Goal: Find specific page/section: Find specific page/section

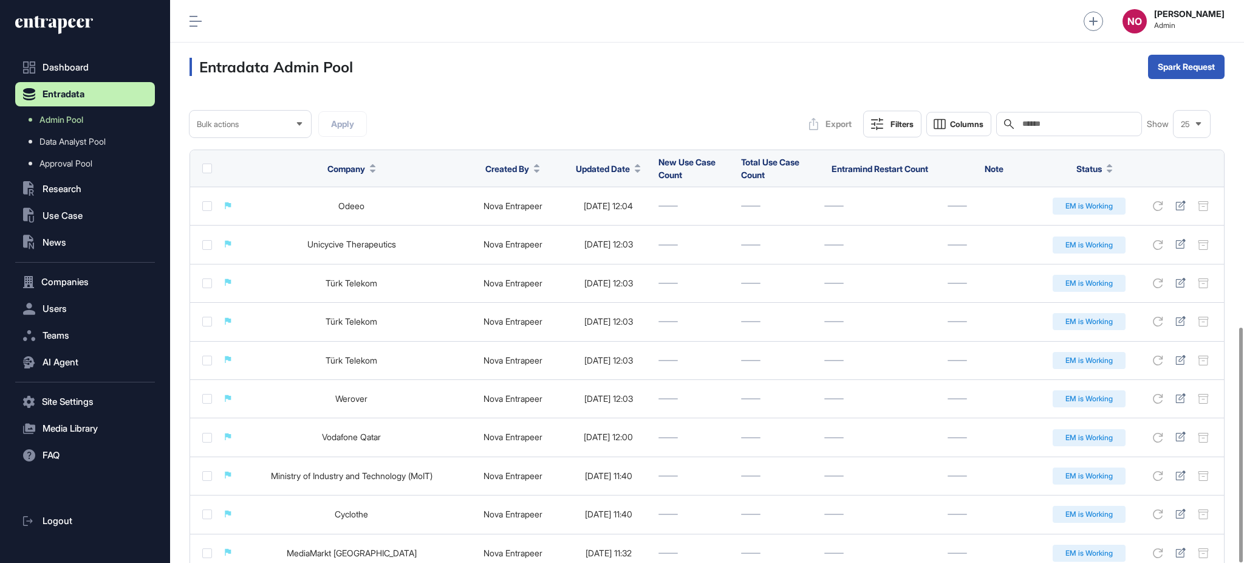
scroll to position [783, 0]
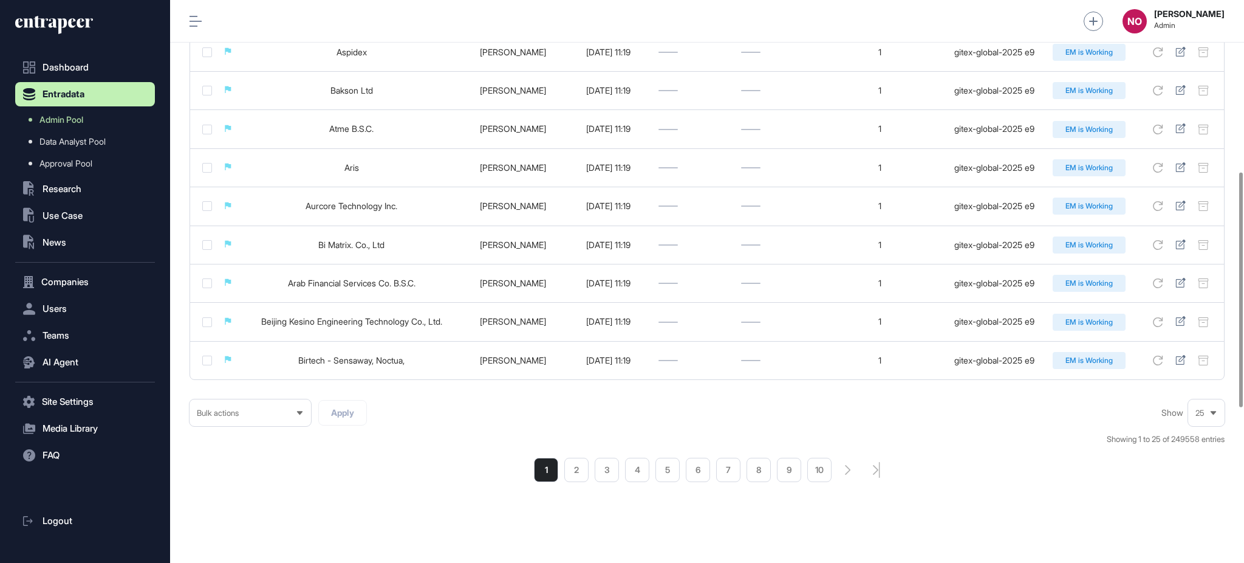
scroll to position [783, 0]
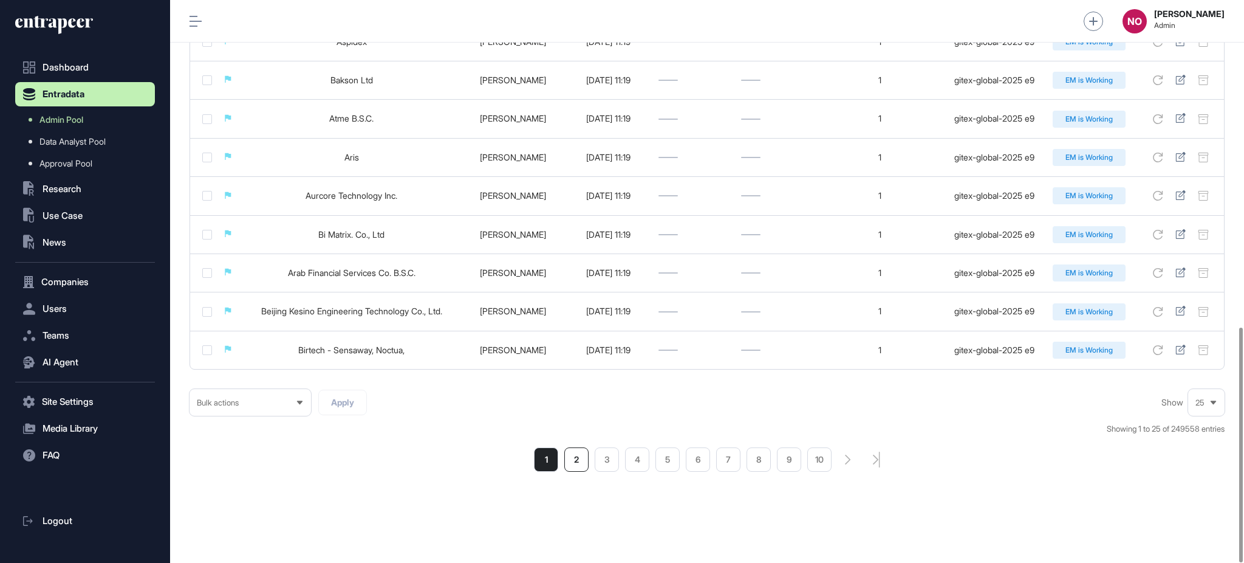
click at [580, 461] on li "2" at bounding box center [576, 459] width 24 height 24
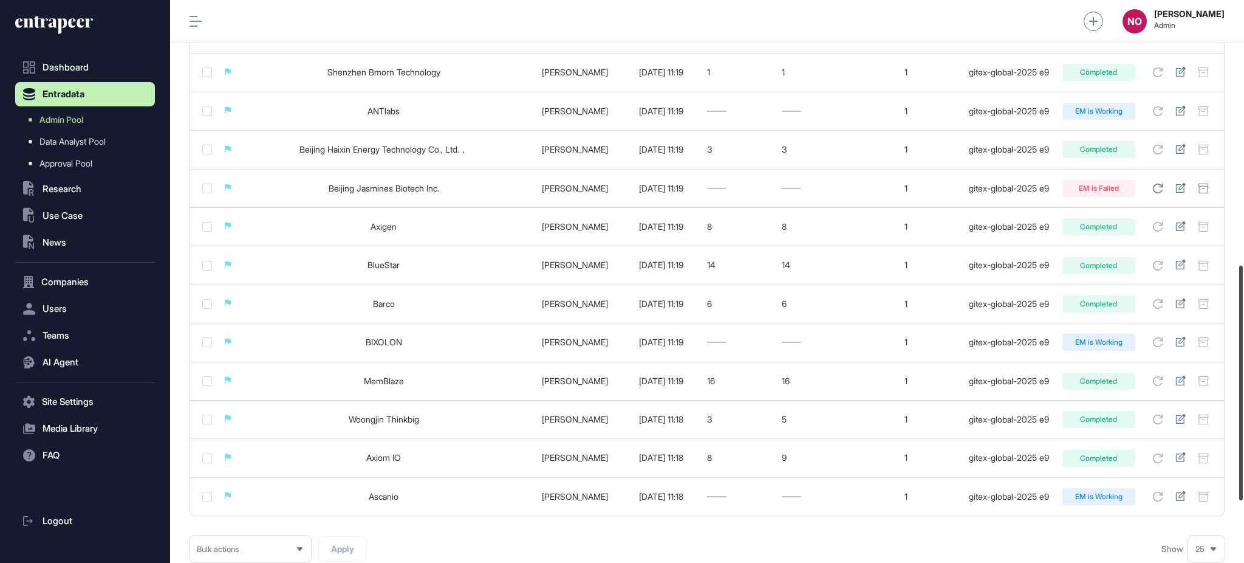
scroll to position [629, 0]
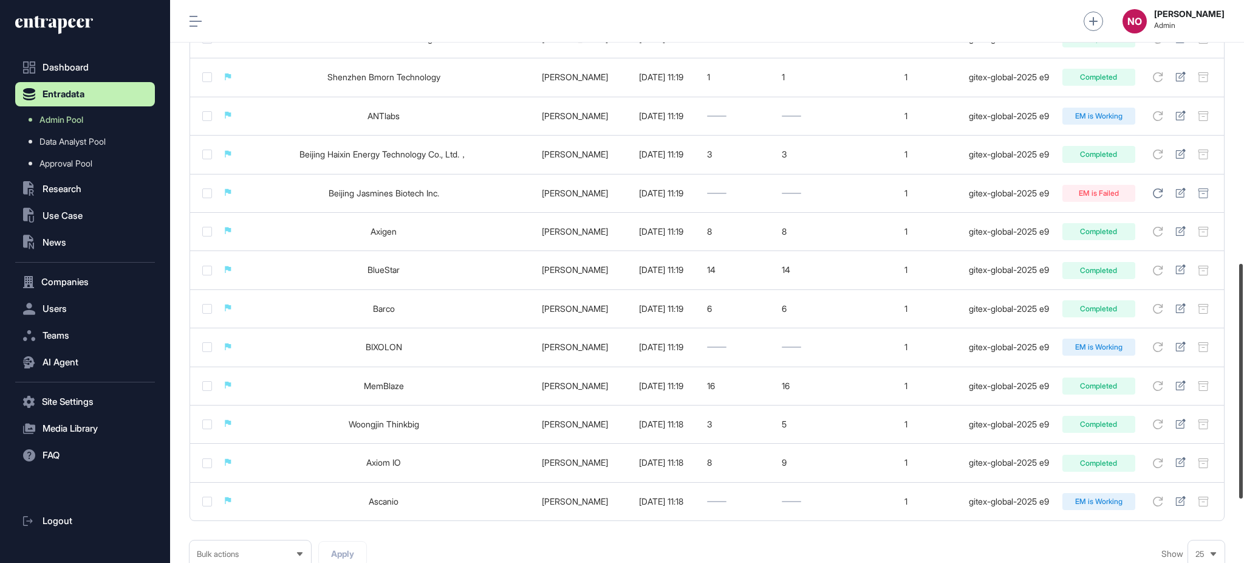
drag, startPoint x: 1243, startPoint y: 131, endPoint x: 1243, endPoint y: 394, distance: 262.5
click at [1243, 394] on div at bounding box center [1241, 381] width 4 height 235
click at [102, 209] on button ".st0{fill:currentColor} Use Case" at bounding box center [85, 216] width 140 height 24
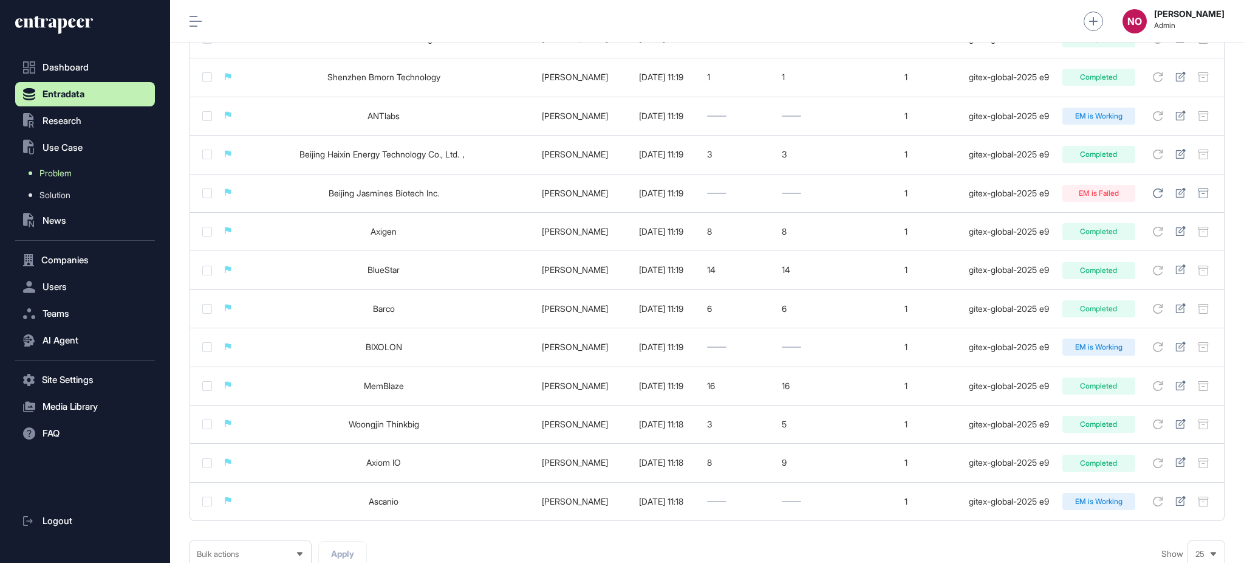
click at [79, 171] on link "Problem" at bounding box center [88, 173] width 134 height 22
